Goal: Task Accomplishment & Management: Complete application form

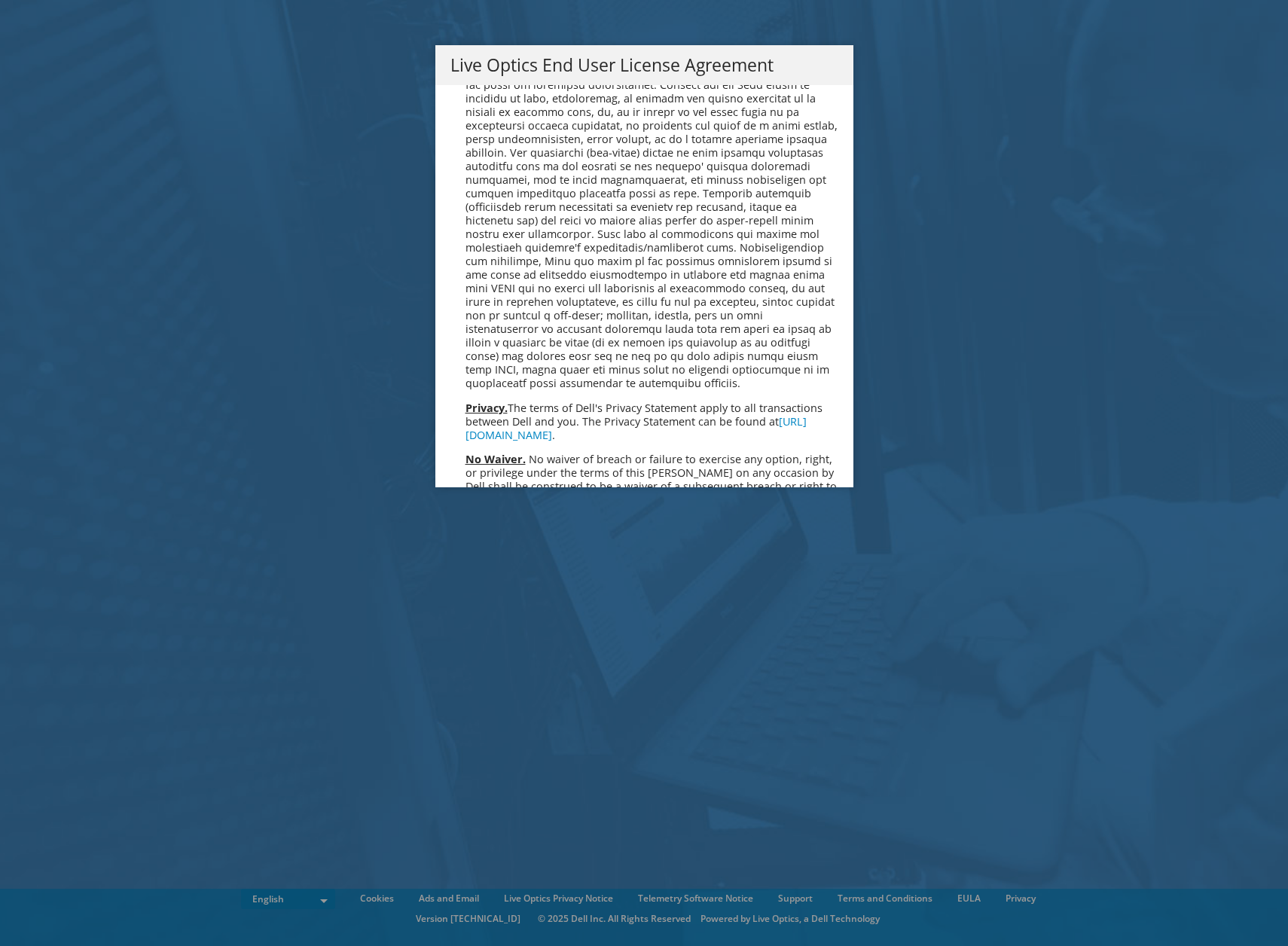
scroll to position [5698, 0]
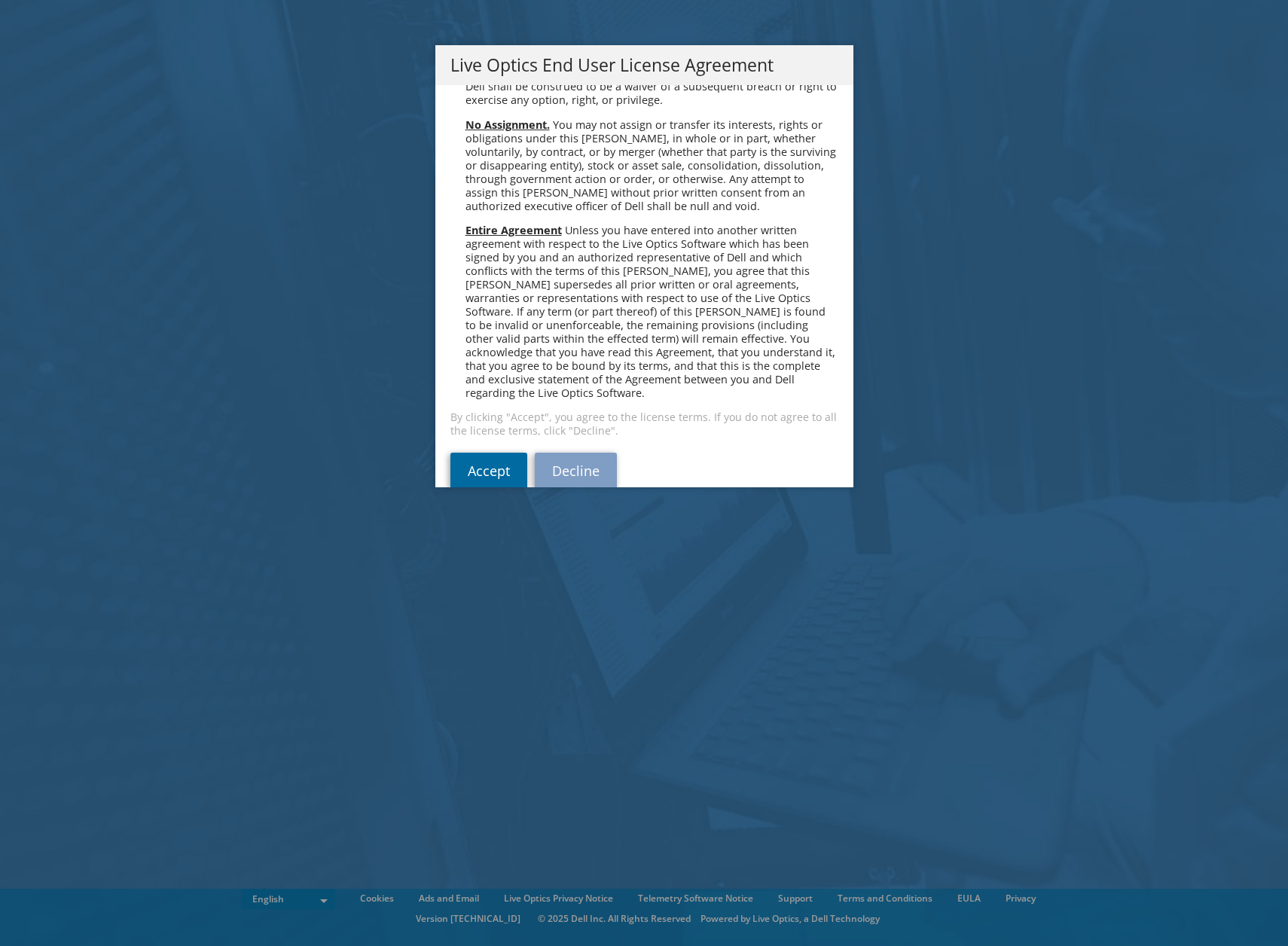
click at [493, 452] on link "Accept" at bounding box center [489, 470] width 77 height 36
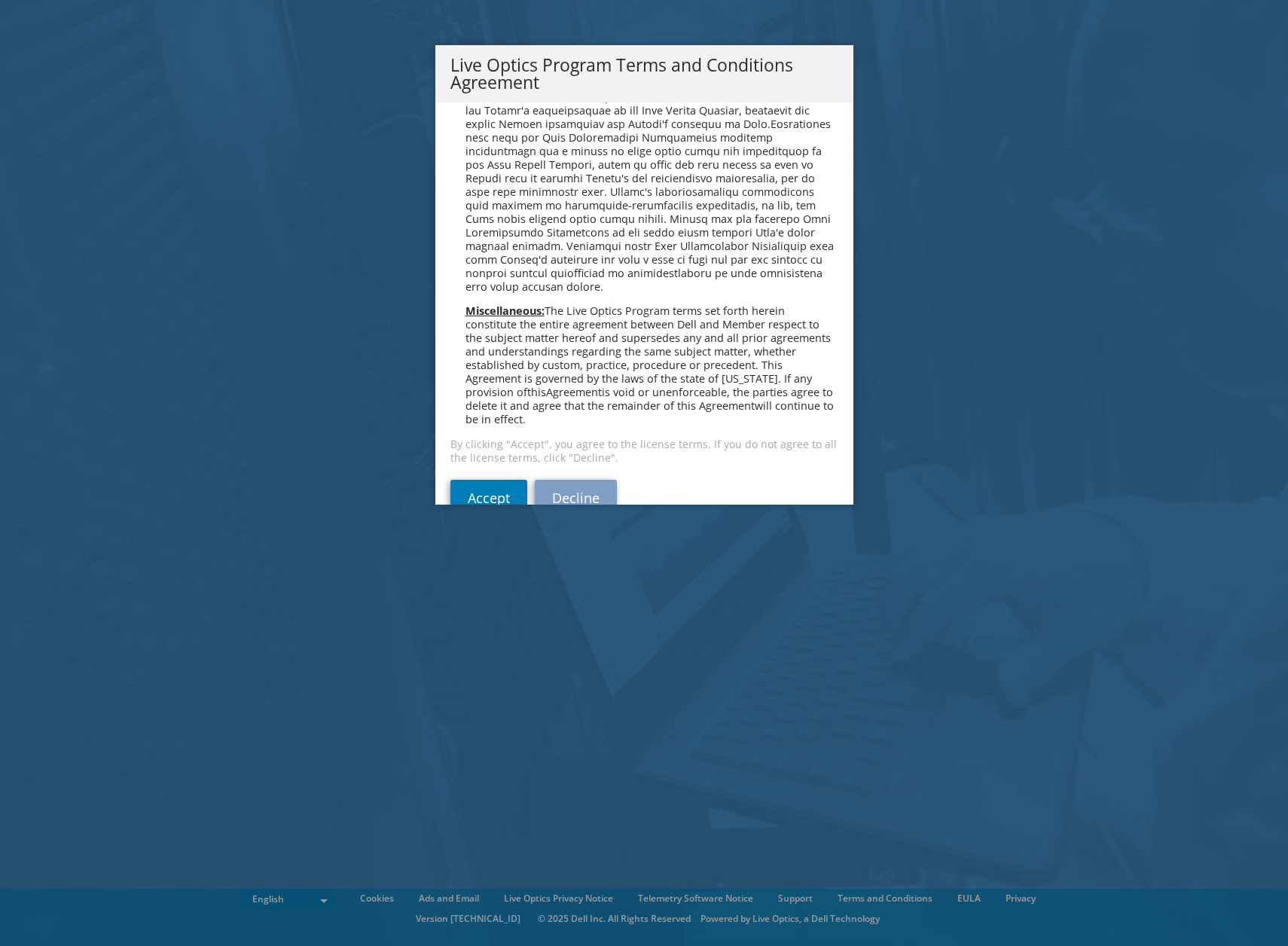
scroll to position [1079, 0]
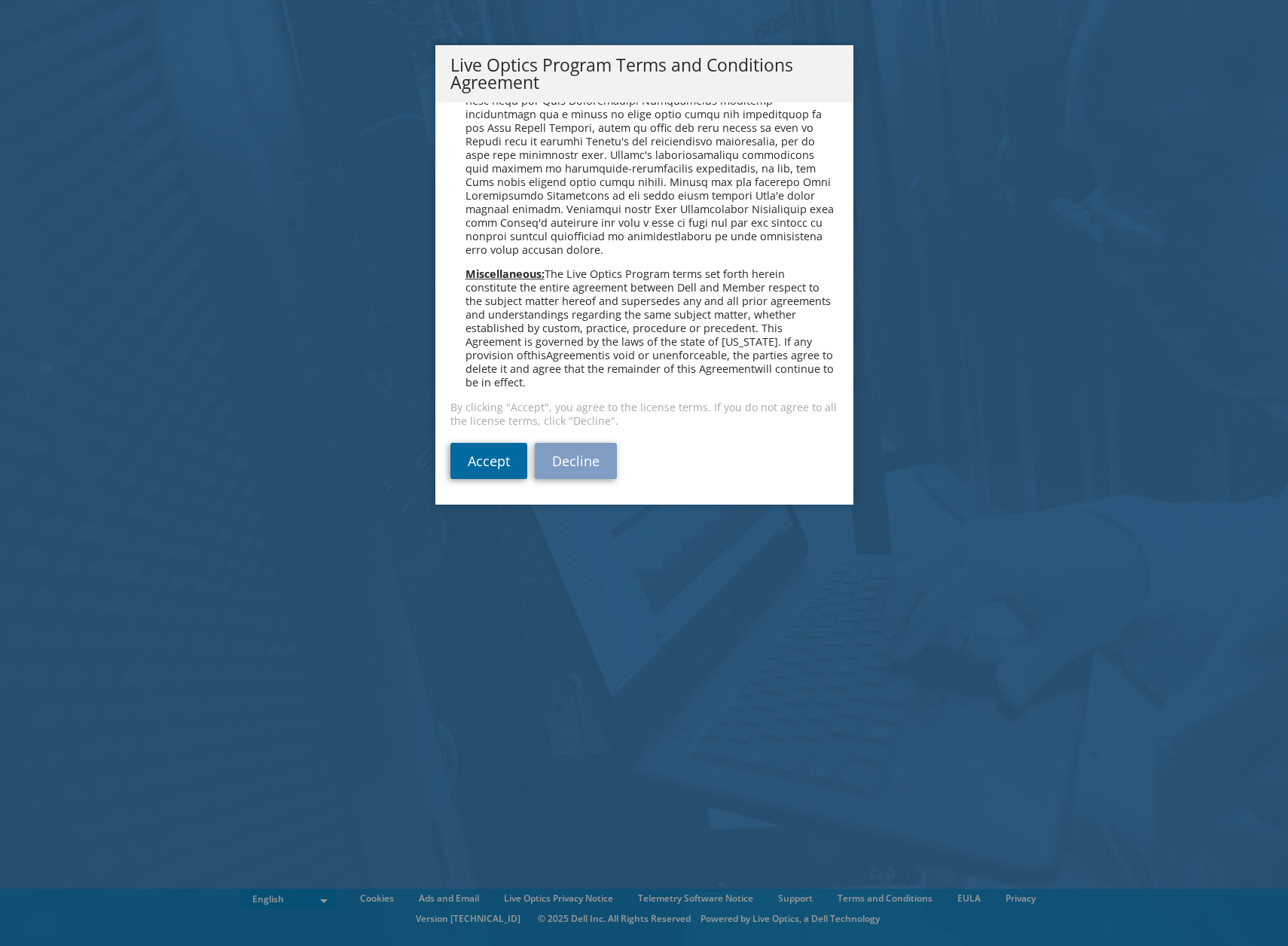
click at [471, 472] on link "Accept" at bounding box center [489, 461] width 77 height 36
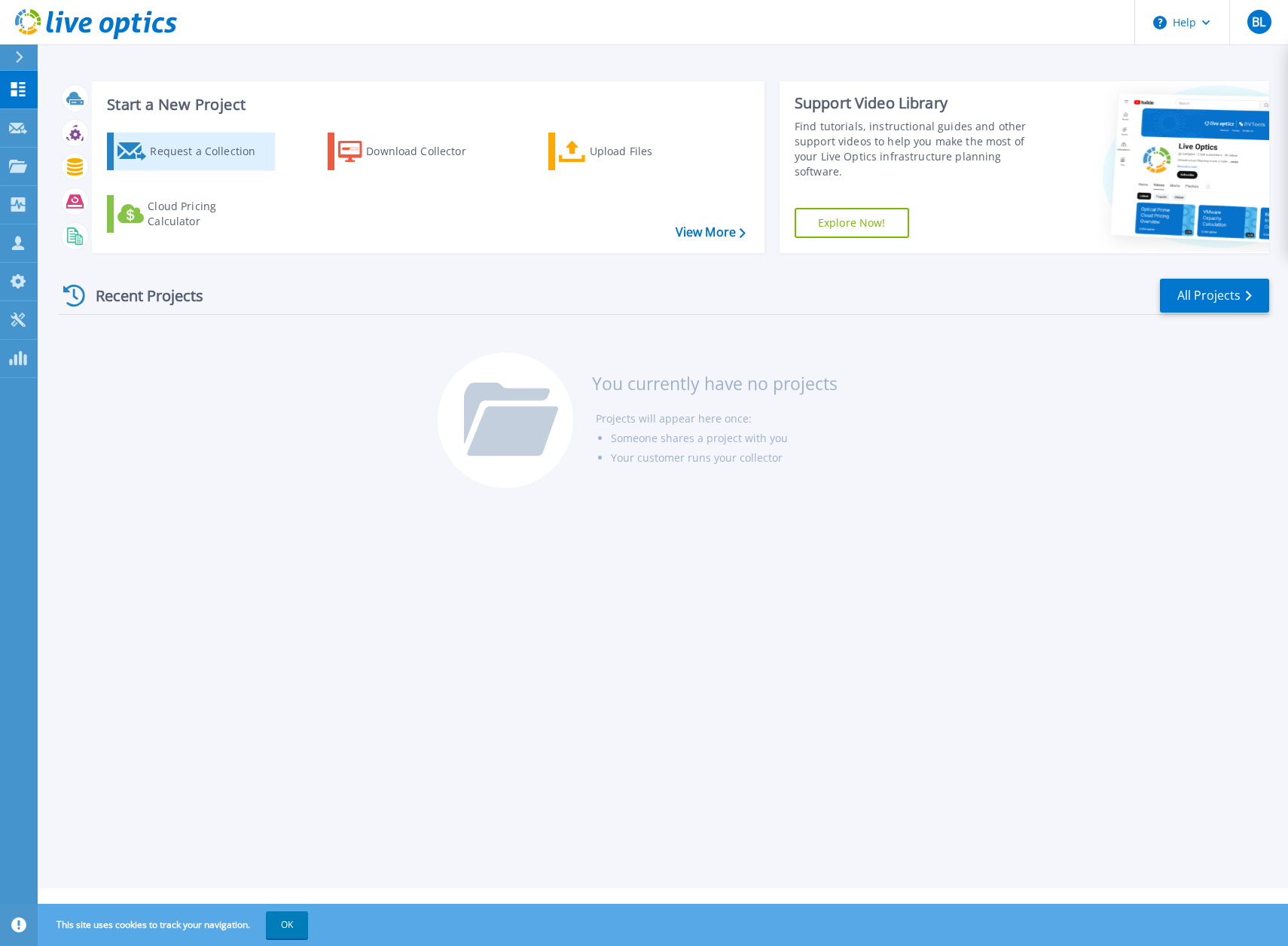
click at [202, 151] on div "Request a Collection" at bounding box center [211, 151] width 121 height 30
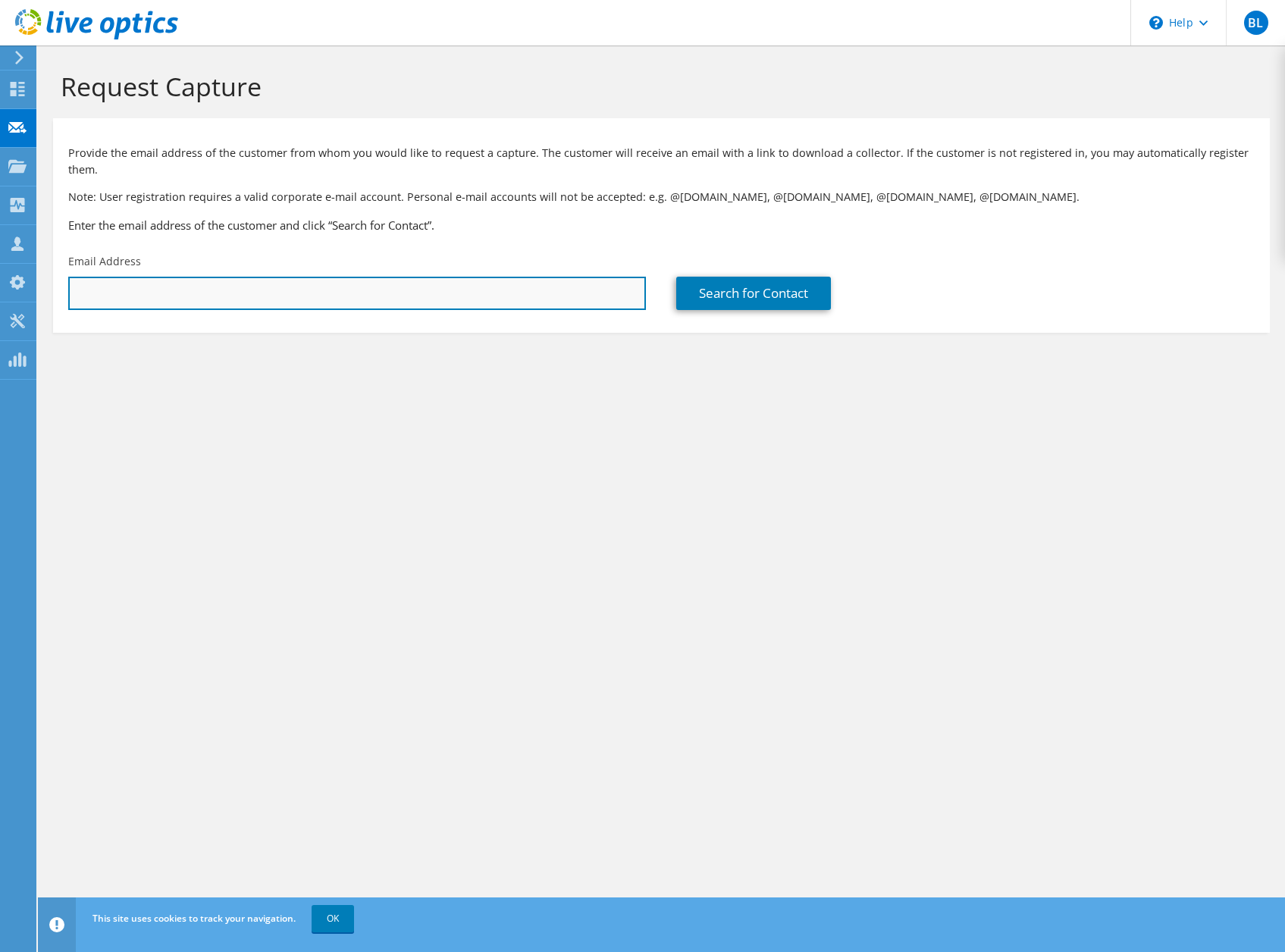
click at [251, 281] on input "text" at bounding box center [357, 293] width 578 height 34
type input "vincent.thoulon@spie.com"
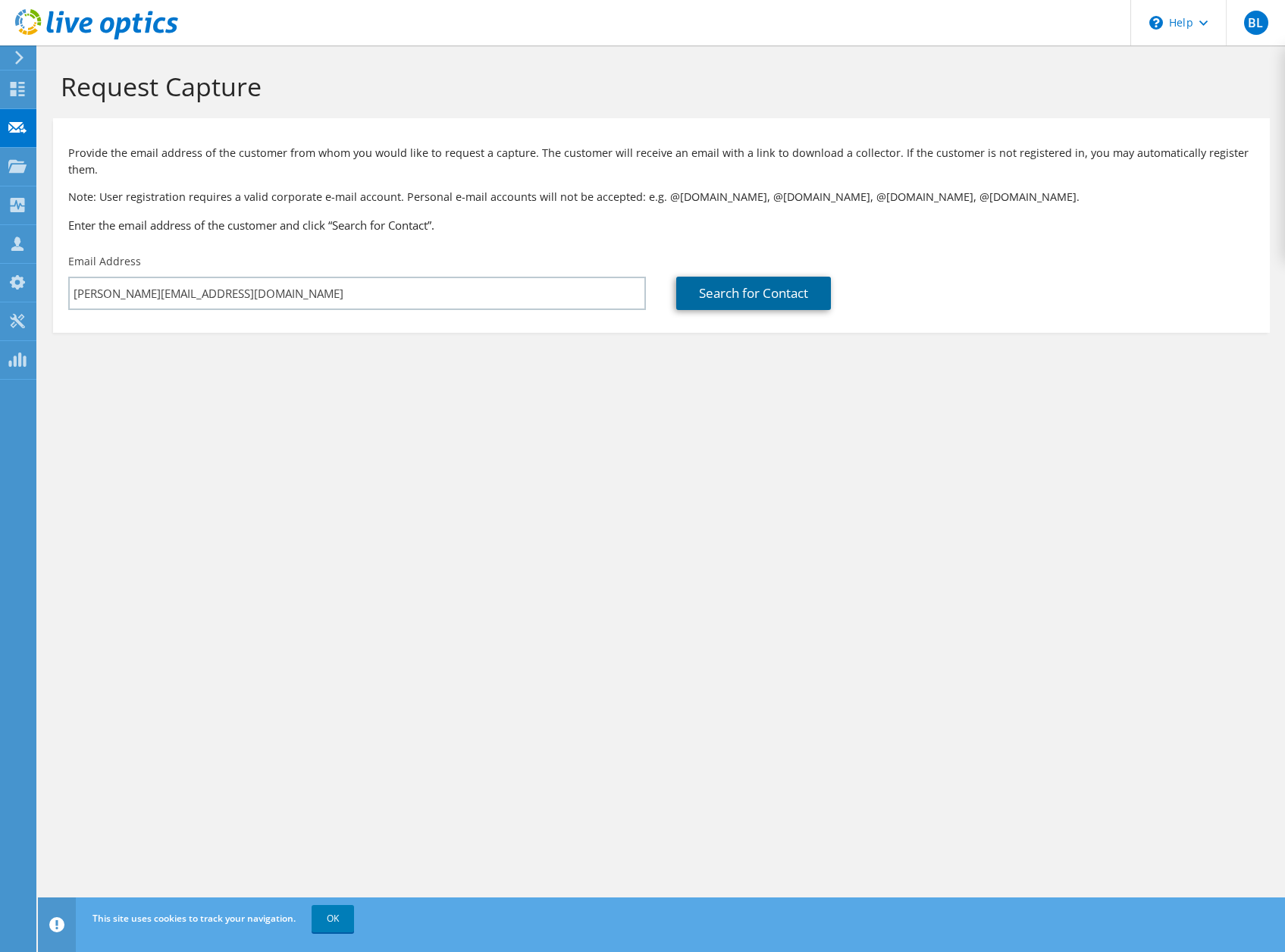
click at [717, 297] on link "Search for Contact" at bounding box center [753, 293] width 154 height 34
type input "Axians ICT Austria GmbH"
type input "[PERSON_NAME]"
type input "THOULON"
type input "[GEOGRAPHIC_DATA]"
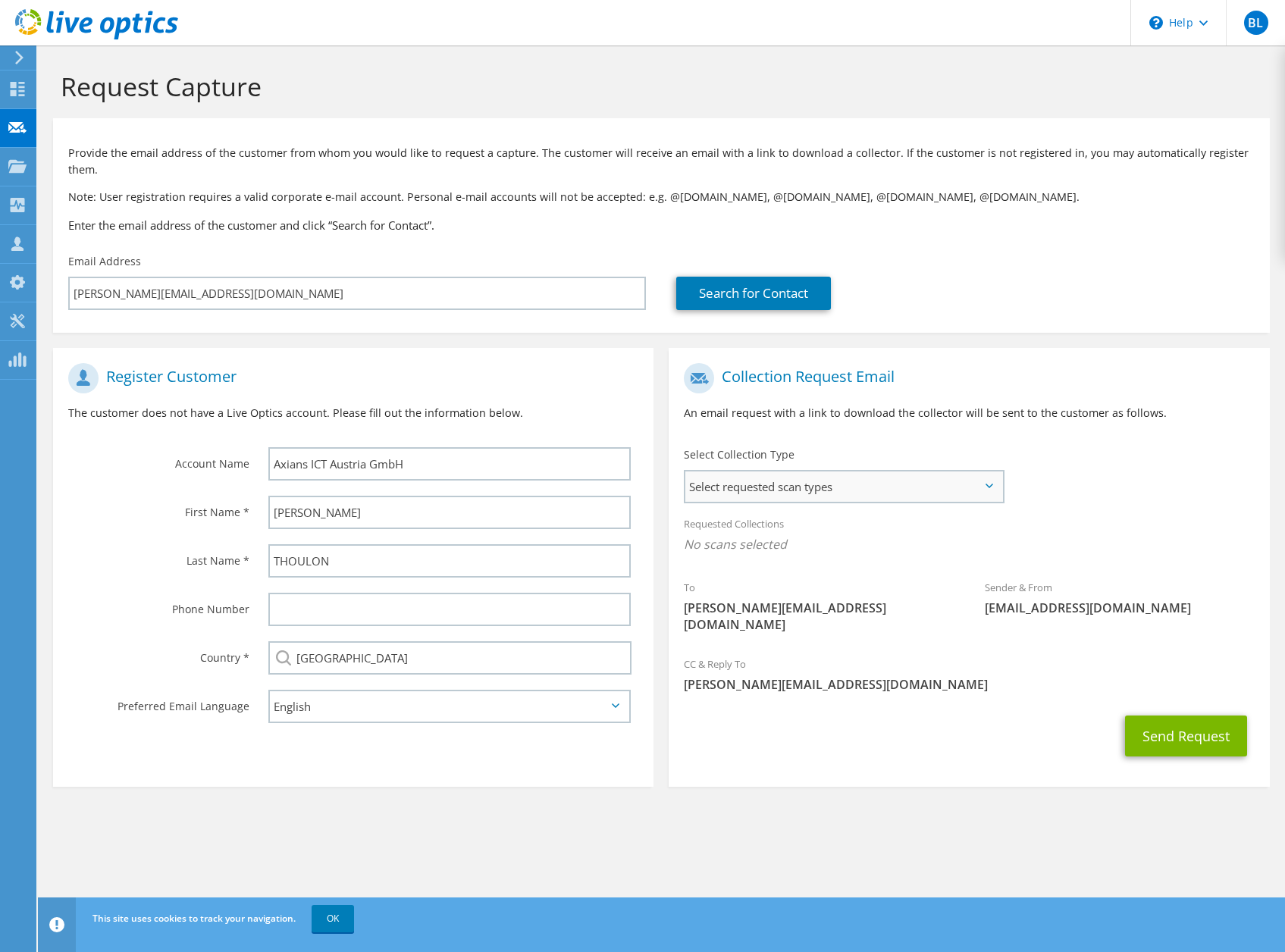
click at [811, 502] on div "Select requested scan types Server Virtualization Optical Prime AWS Nutanix SC" at bounding box center [844, 487] width 320 height 34
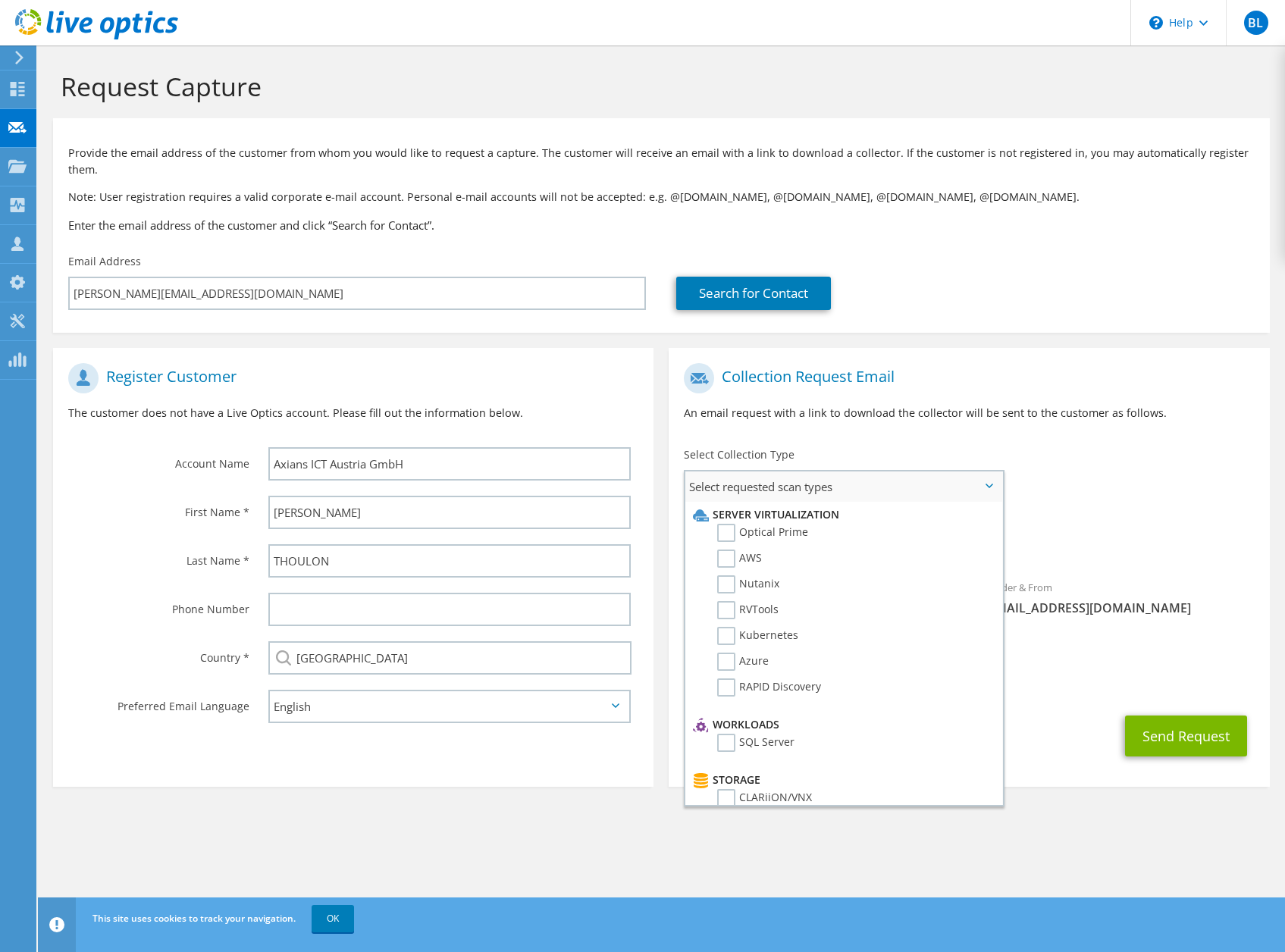
click at [812, 502] on ul "Server Virtualization Optical Prime AWS Nutanix RVTools Kubernetes Azure" at bounding box center [842, 607] width 306 height 210
click at [982, 434] on div "Collection Request Email An email request with a link to download the collector…" at bounding box center [969, 398] width 600 height 84
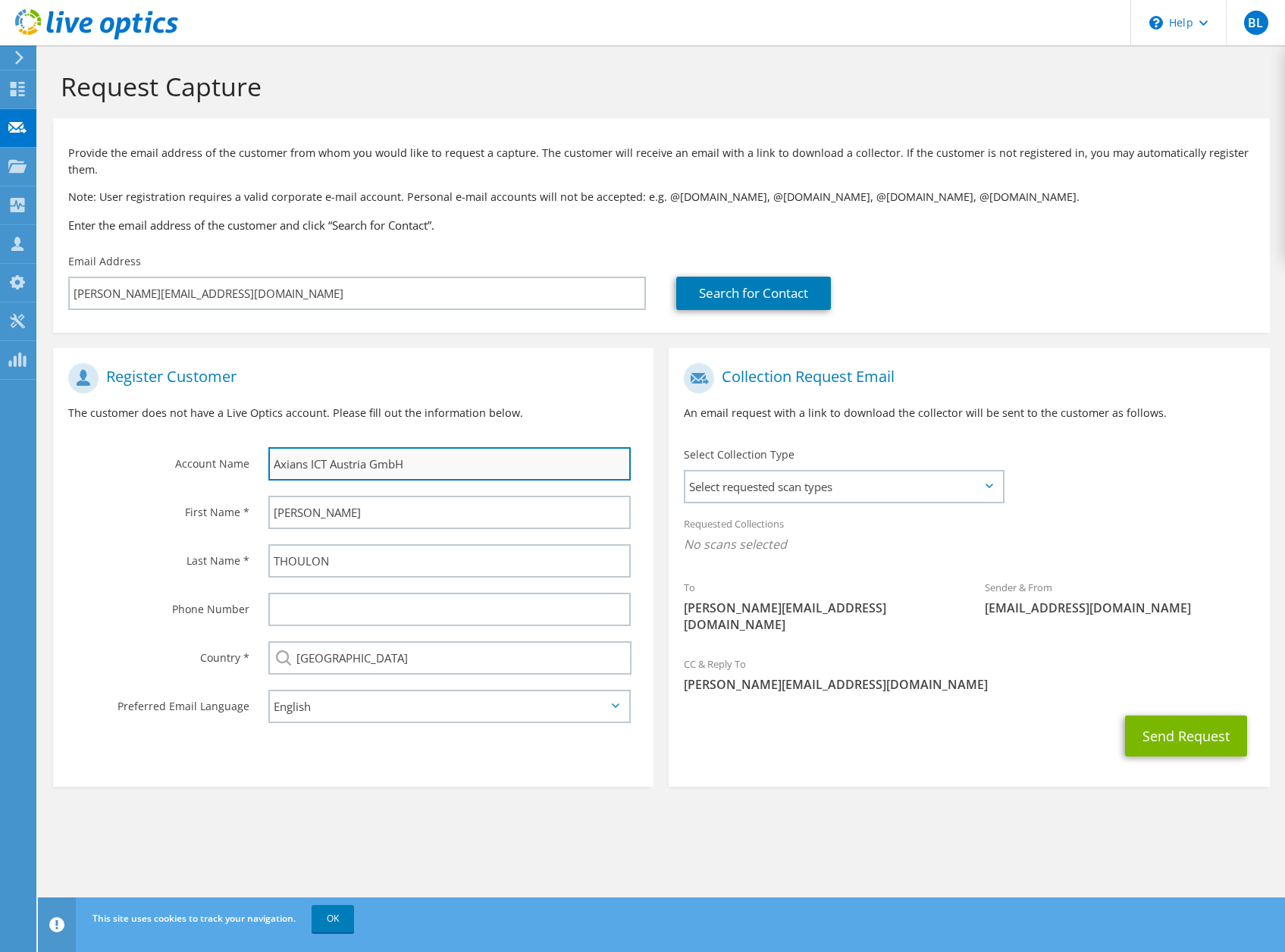
click at [316, 464] on input "Axians ICT Austria GmbH" at bounding box center [449, 464] width 363 height 34
type input "e"
click at [281, 464] on input "e" at bounding box center [449, 464] width 363 height 34
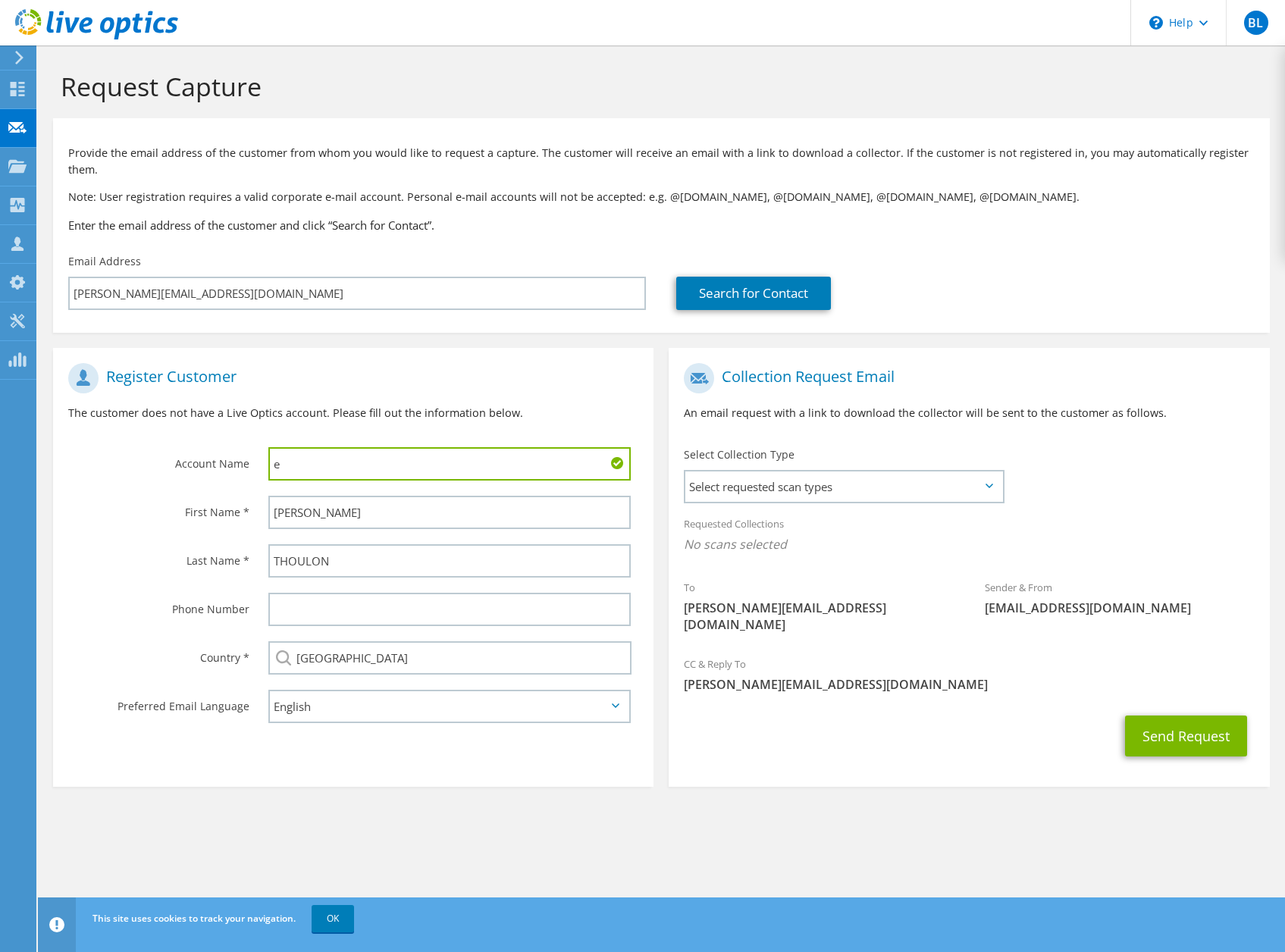
click at [332, 459] on input "e" at bounding box center [449, 464] width 363 height 34
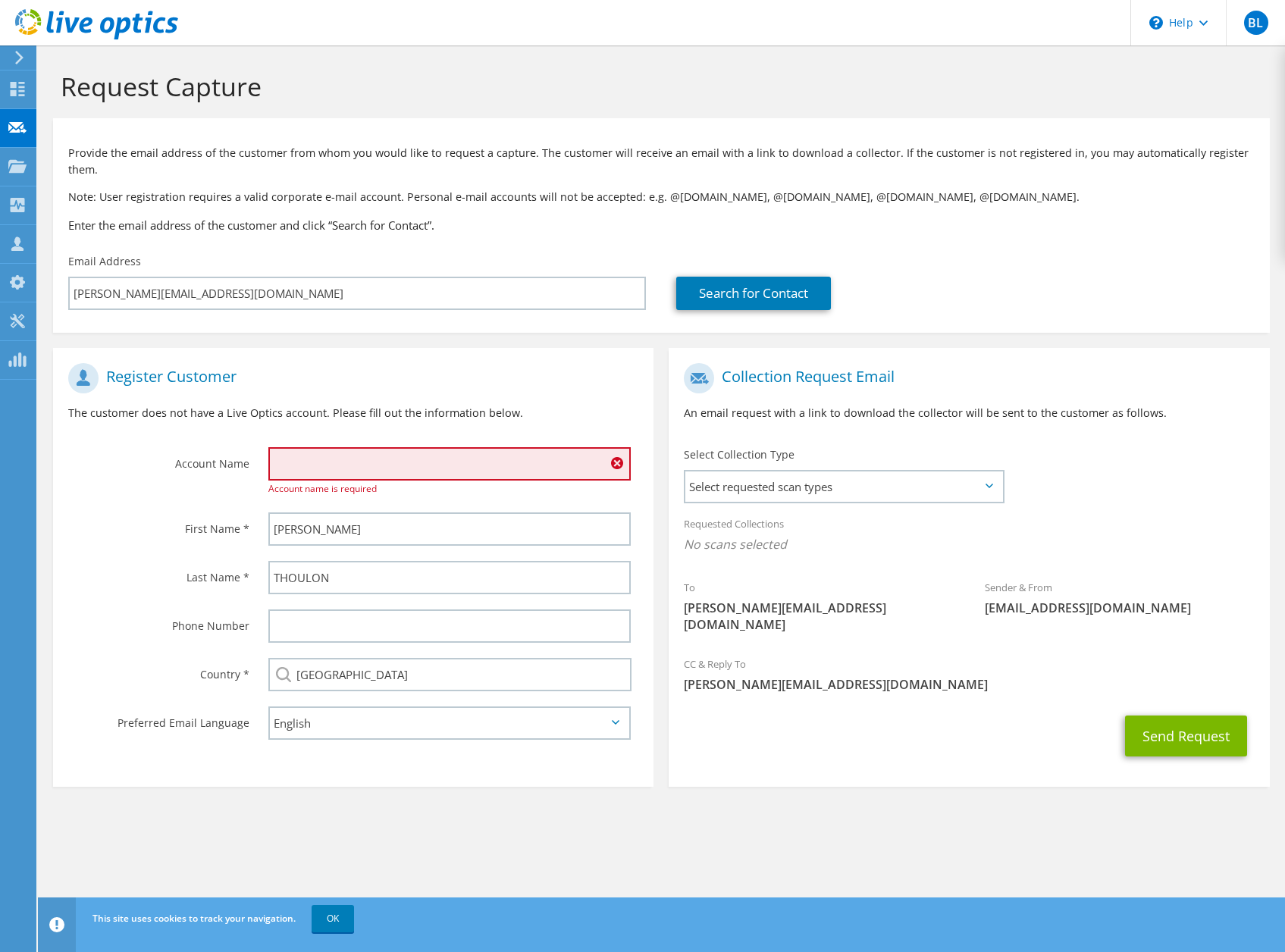
click at [251, 445] on div "Account Name" at bounding box center [153, 463] width 200 height 47
click at [14, 127] on icon at bounding box center [17, 128] width 18 height 14
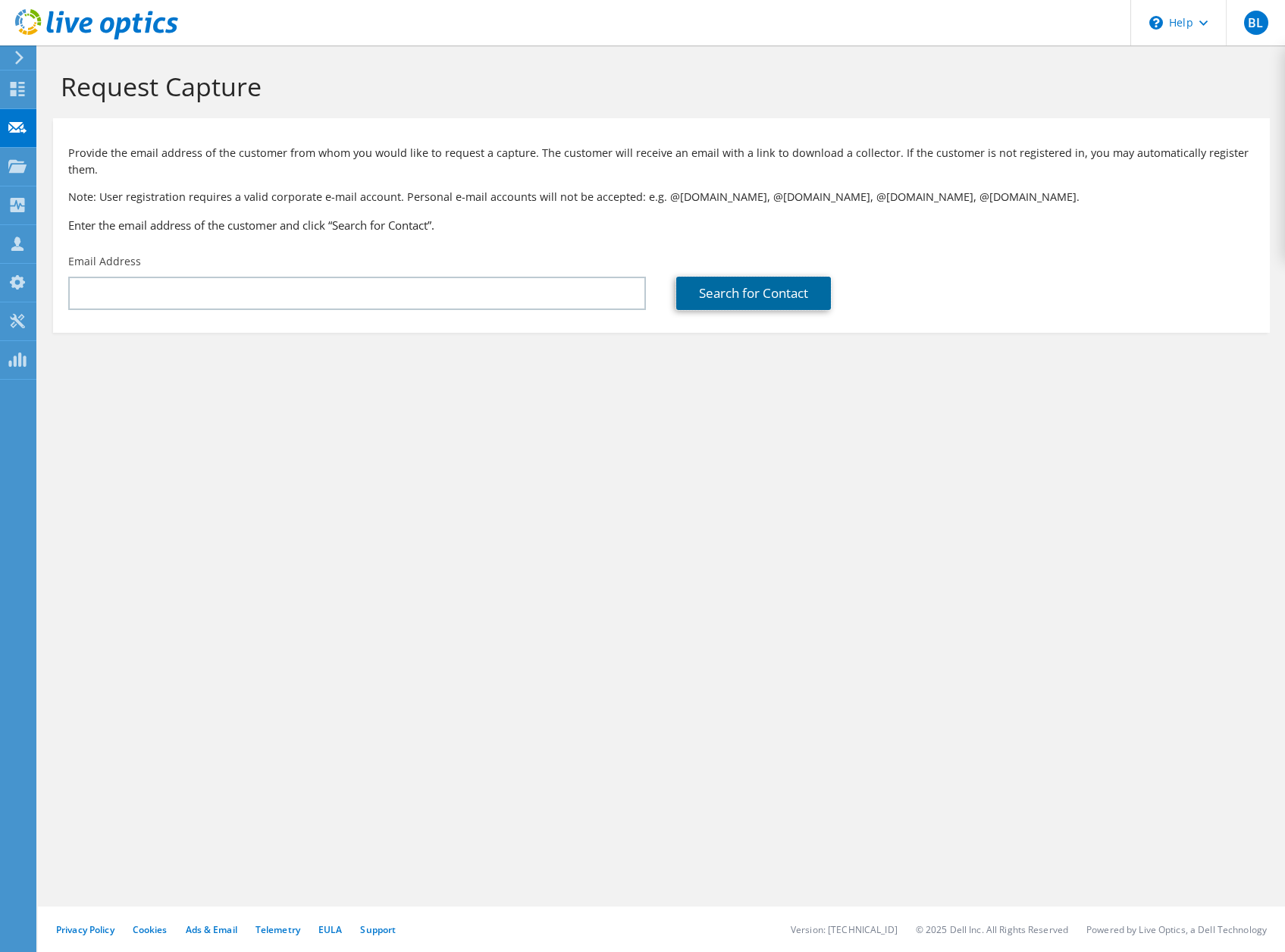
click at [795, 288] on link "Search for Contact" at bounding box center [753, 293] width 154 height 34
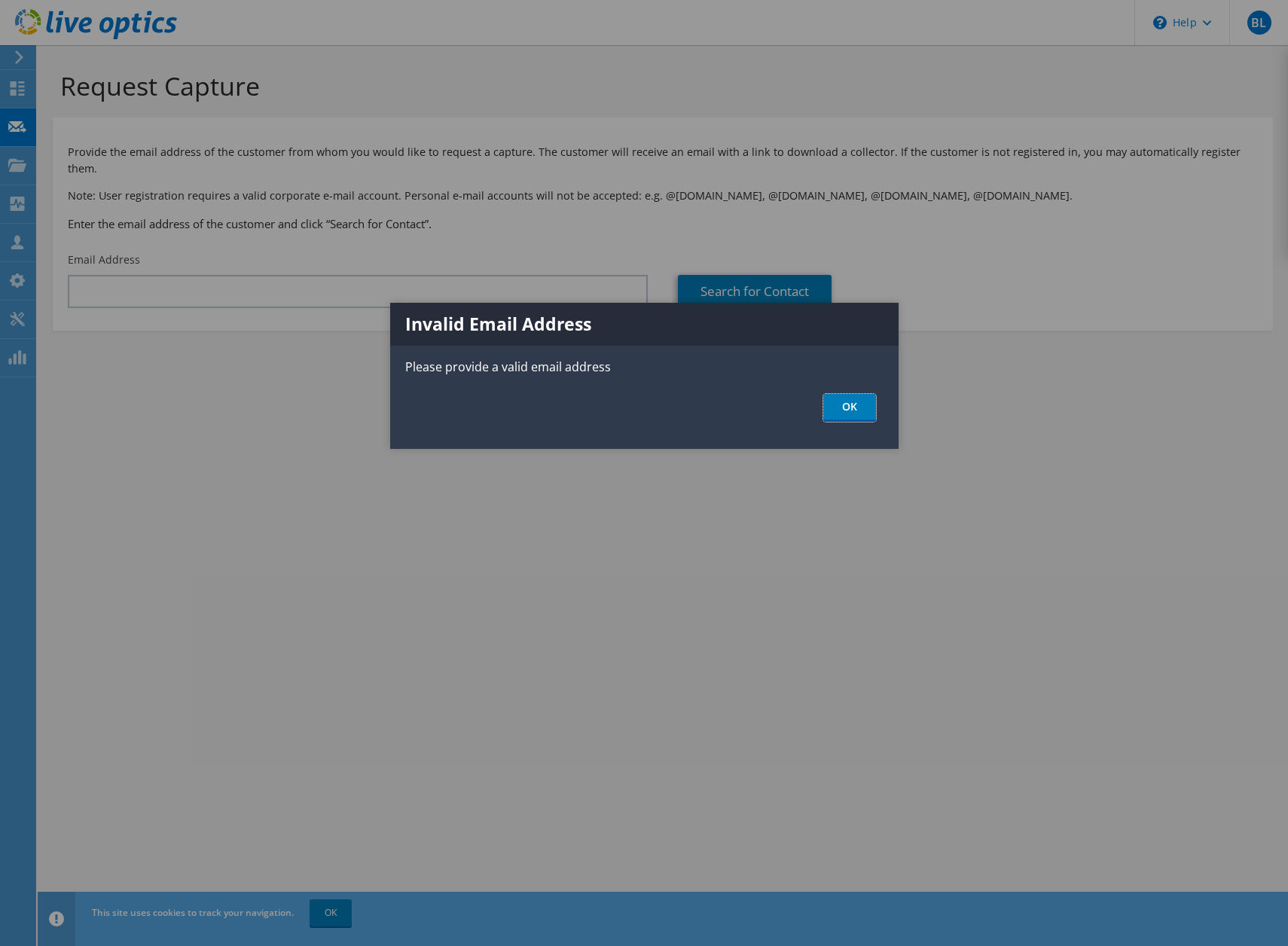
click at [857, 408] on link "OK" at bounding box center [850, 408] width 53 height 28
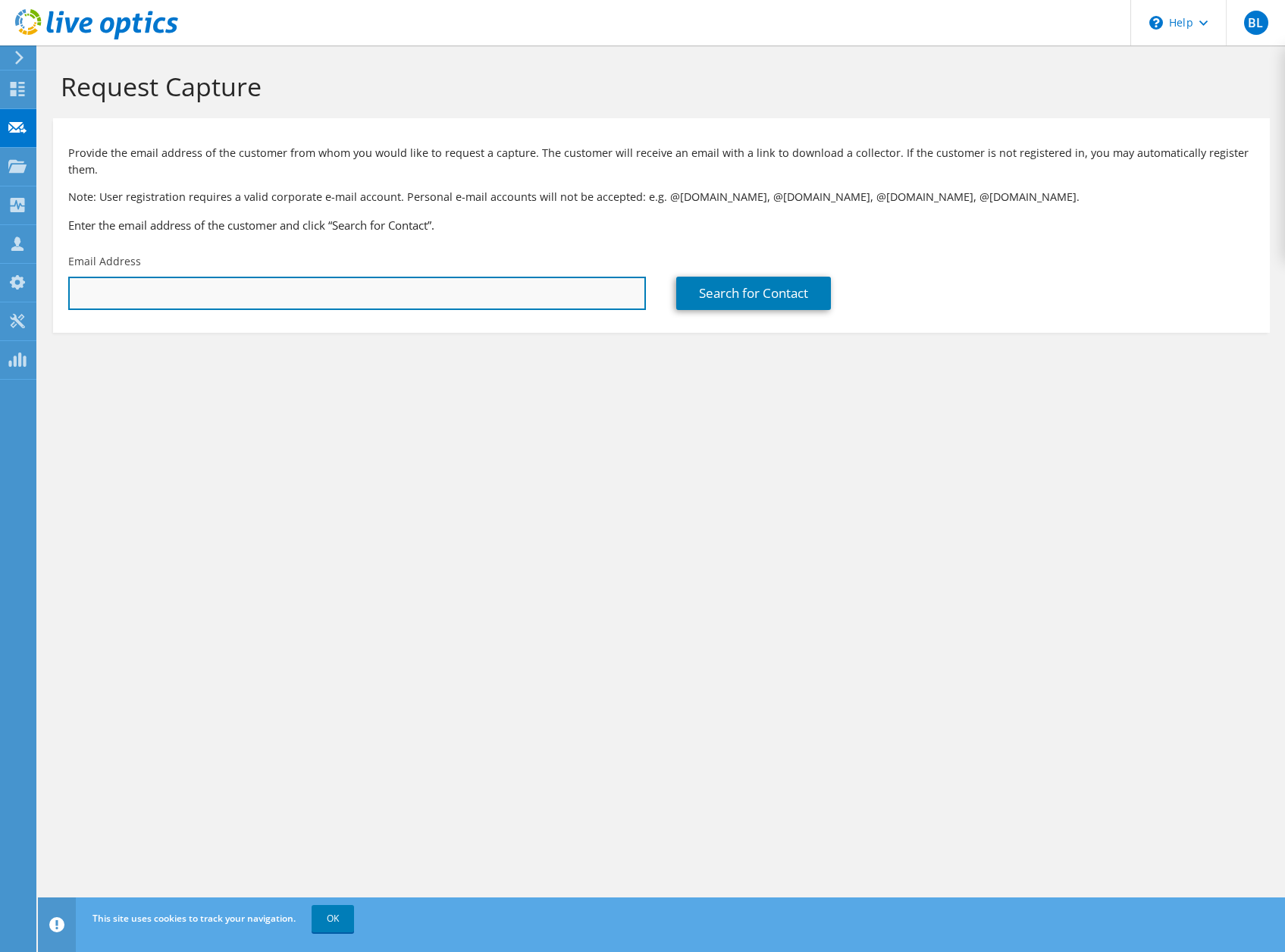
click at [369, 306] on input "text" at bounding box center [357, 293] width 578 height 34
type input "[PERSON_NAME][EMAIL_ADDRESS][DOMAIN_NAME]"
type input "Axians ICT Austria GmbH"
type input "Vincent"
type input "THOULON"
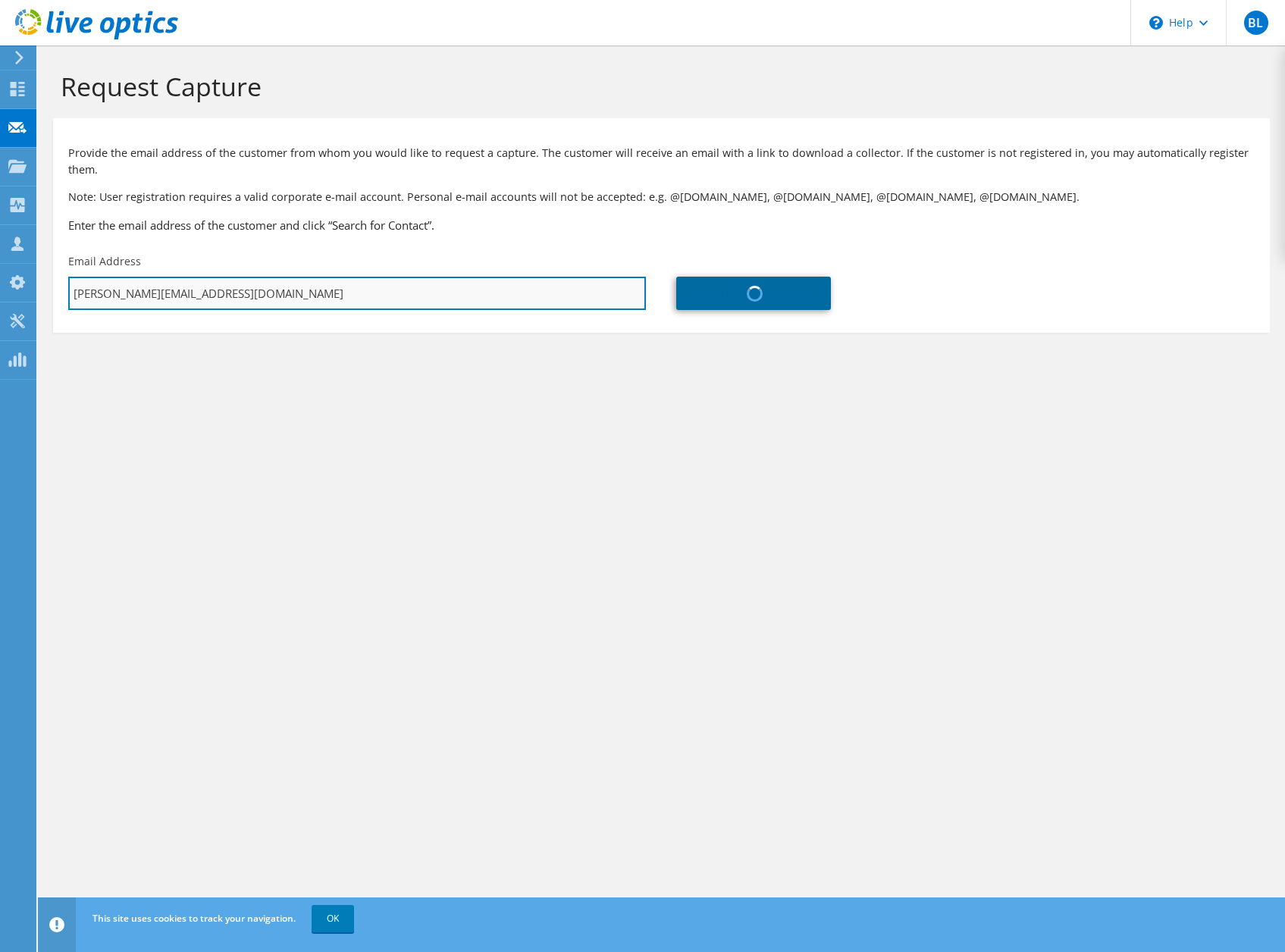
type input "France"
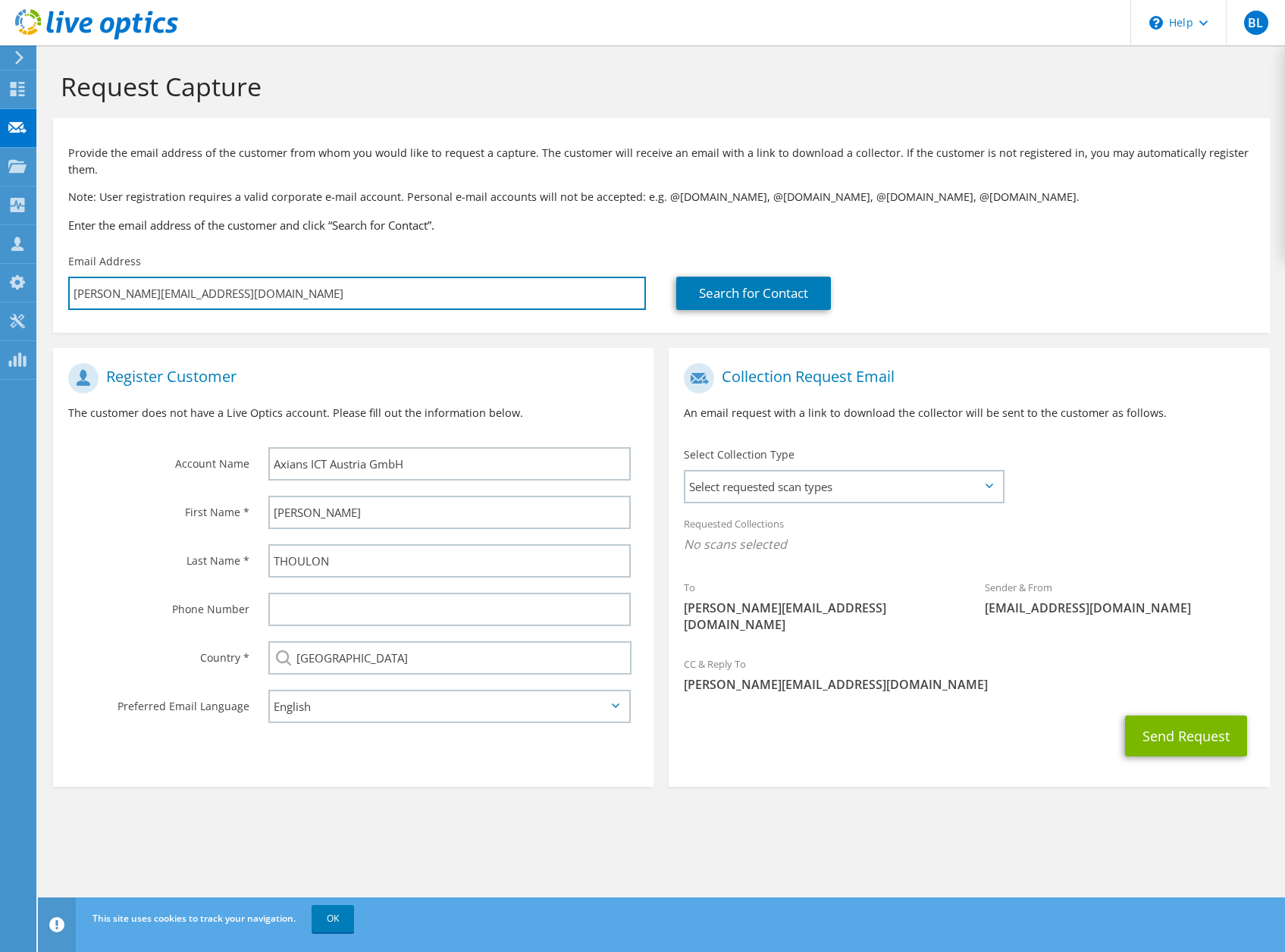
type input "vincent.thoulon@spie.com"
